Goal: Find contact information: Find contact information

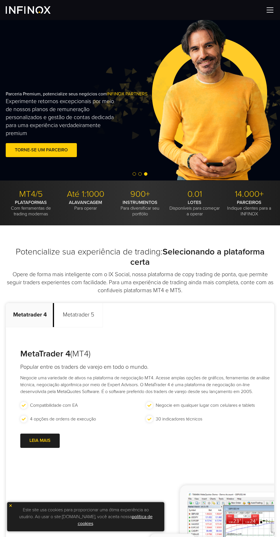
scroll to position [57, 0]
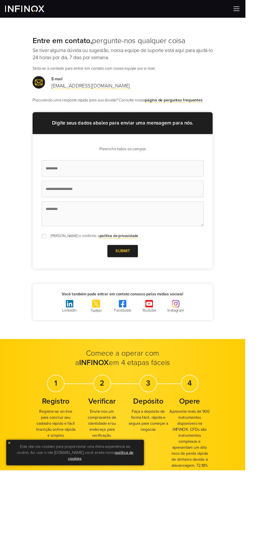
click at [274, 10] on img at bounding box center [269, 10] width 9 height 9
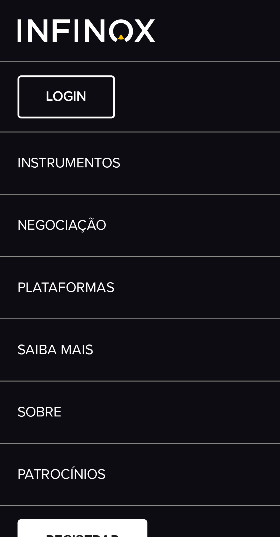
click at [26, 31] on link "Login" at bounding box center [22, 32] width 32 height 14
